Goal: Task Accomplishment & Management: Manage account settings

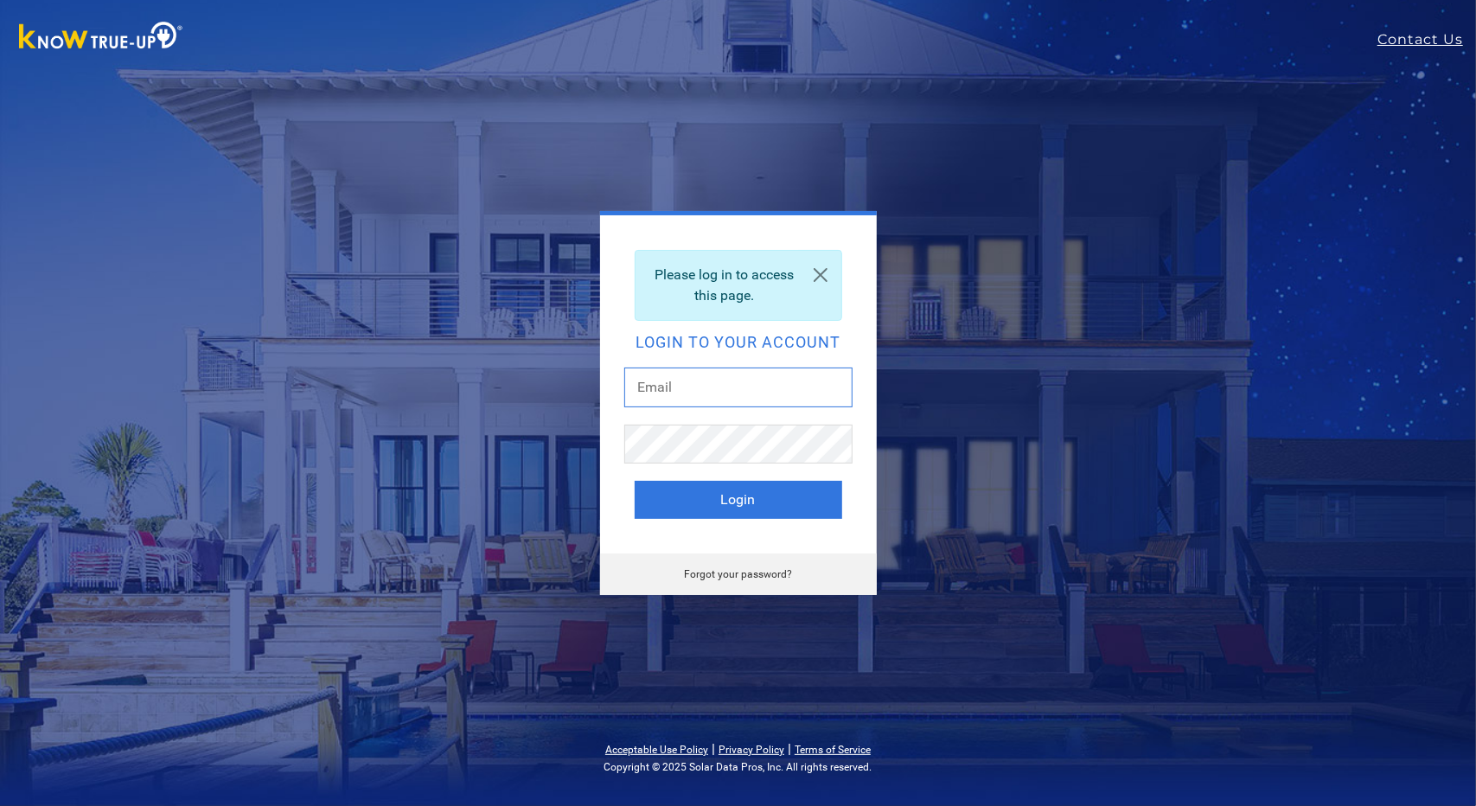
click at [674, 385] on input "text" at bounding box center [738, 387] width 228 height 40
type input "marks@mrroofing.net"
click at [763, 492] on button "Login" at bounding box center [739, 500] width 208 height 38
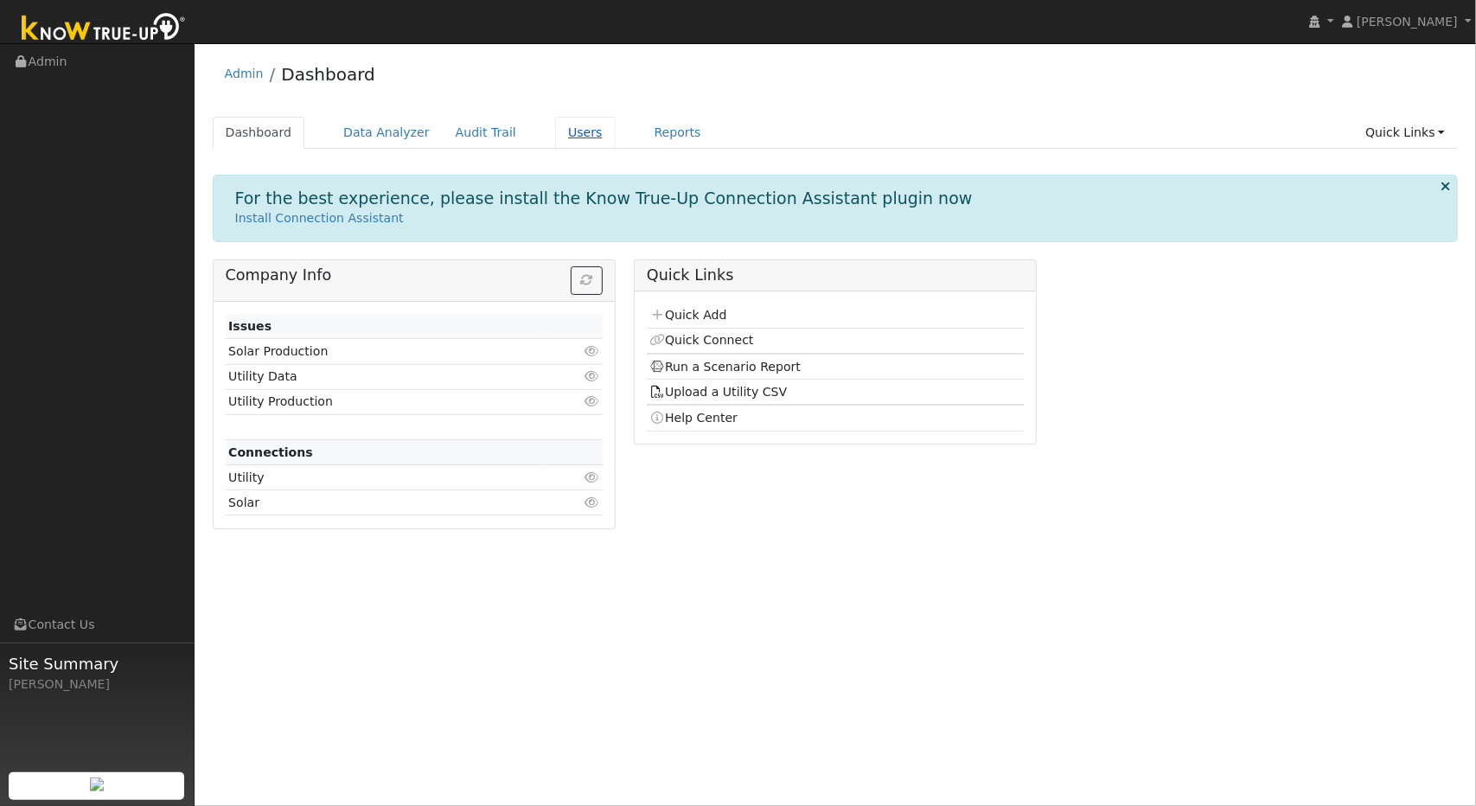
click at [560, 129] on link "Users" at bounding box center [585, 133] width 61 height 32
